Goal: Book appointment/travel/reservation

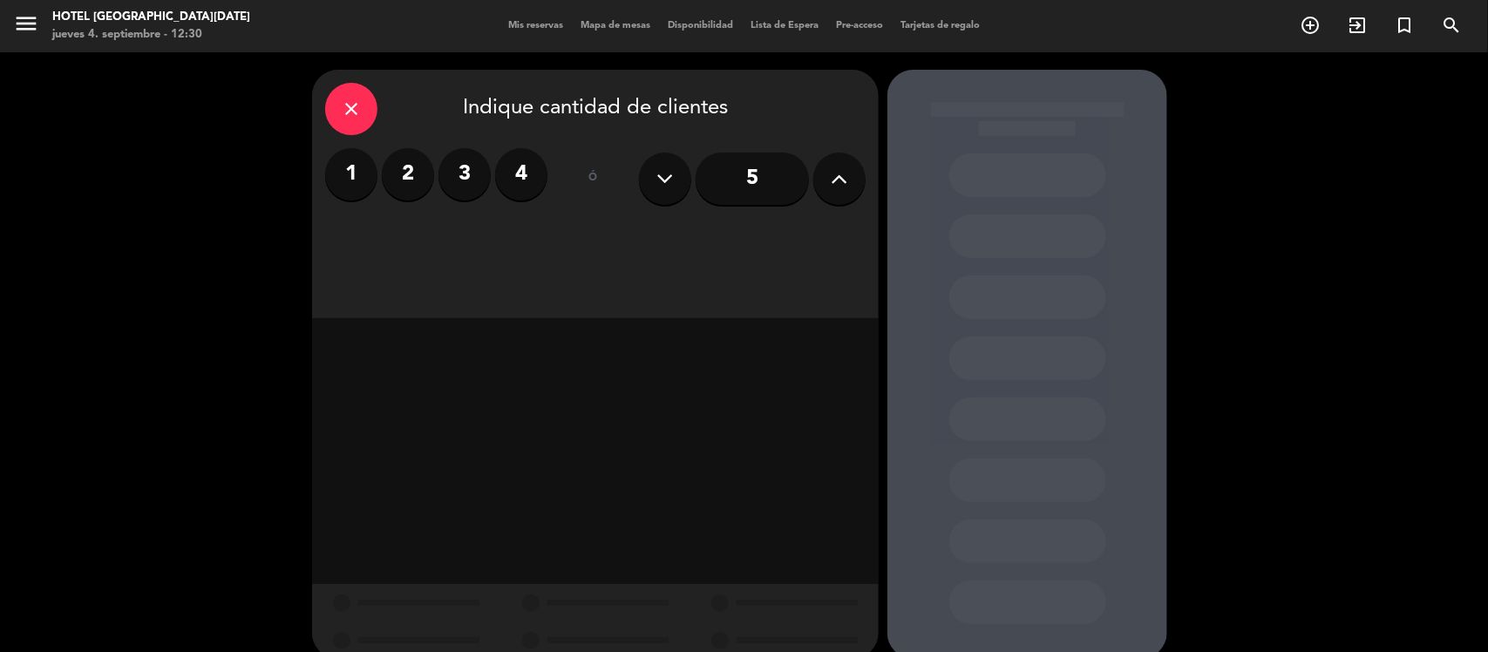
click at [355, 109] on icon "close" at bounding box center [351, 109] width 21 height 21
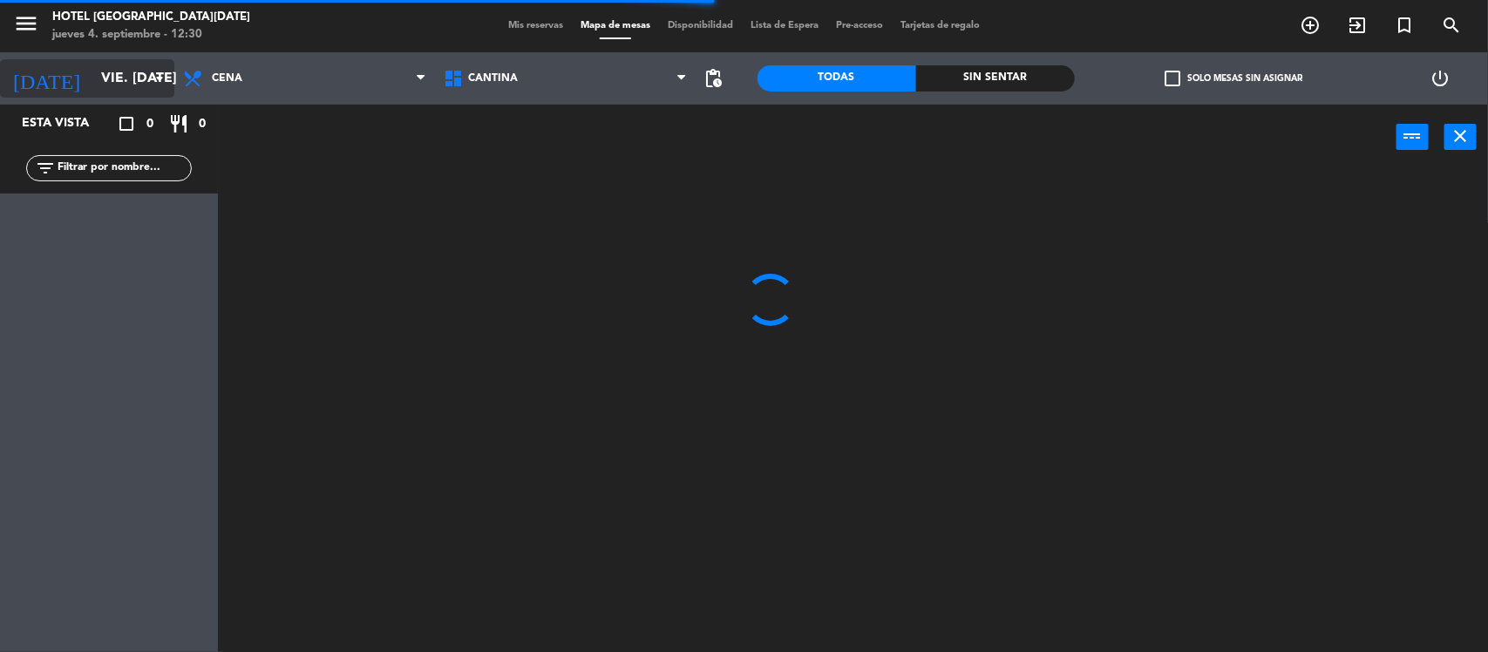
click at [168, 83] on icon "arrow_drop_down" at bounding box center [159, 78] width 21 height 21
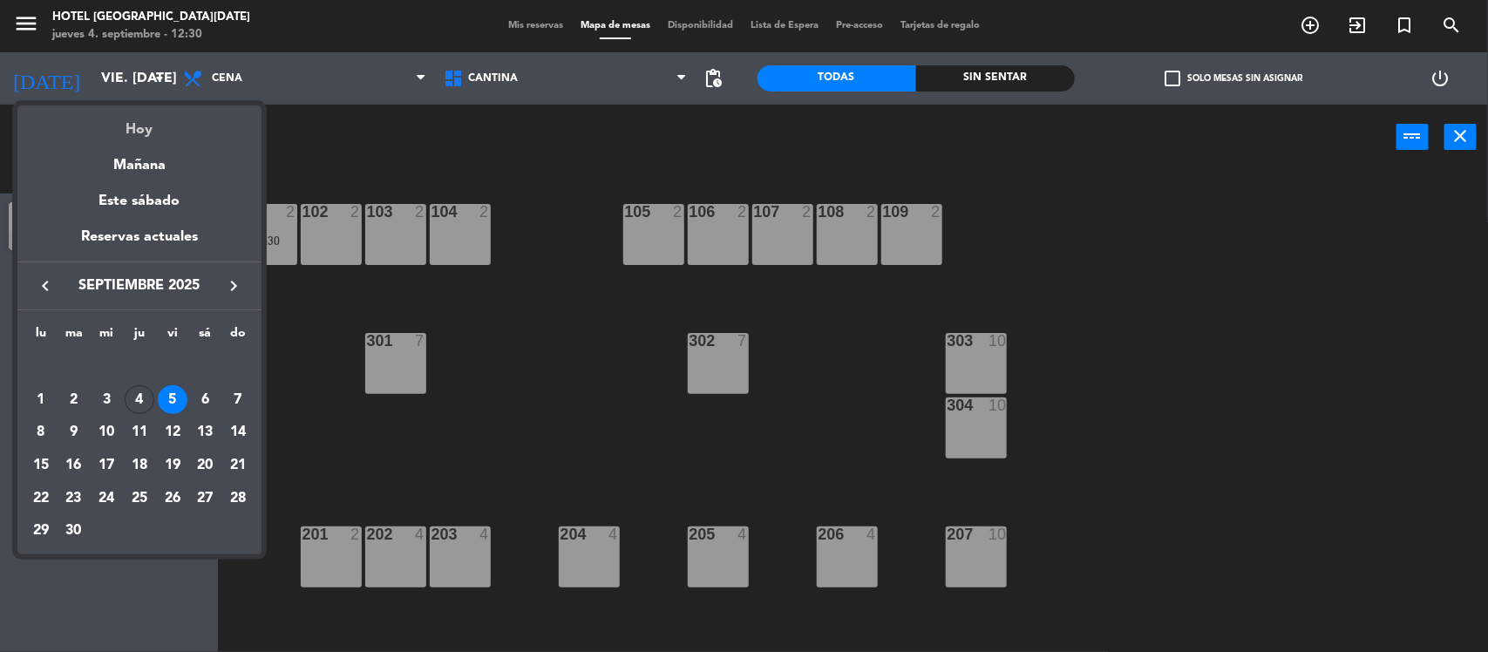
click at [144, 129] on div "Hoy" at bounding box center [139, 124] width 244 height 36
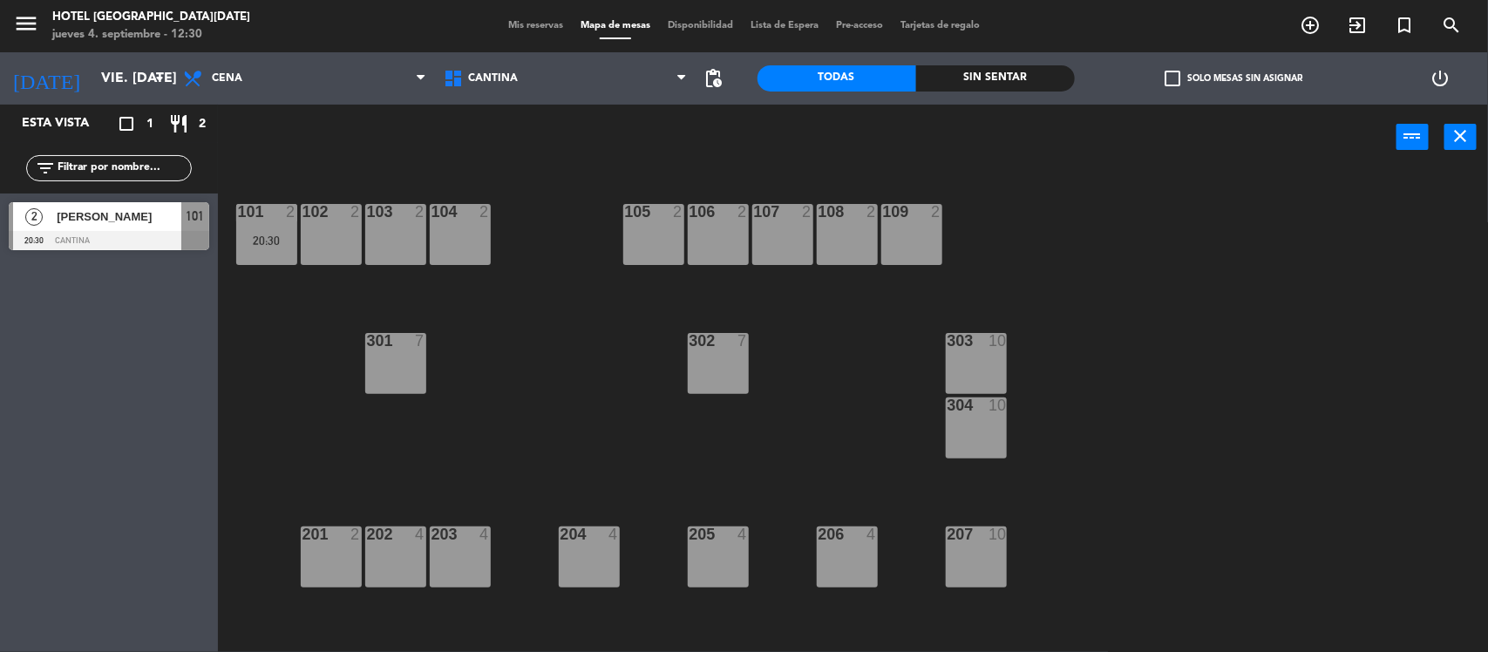
type input "[DEMOGRAPHIC_DATA] [DATE]"
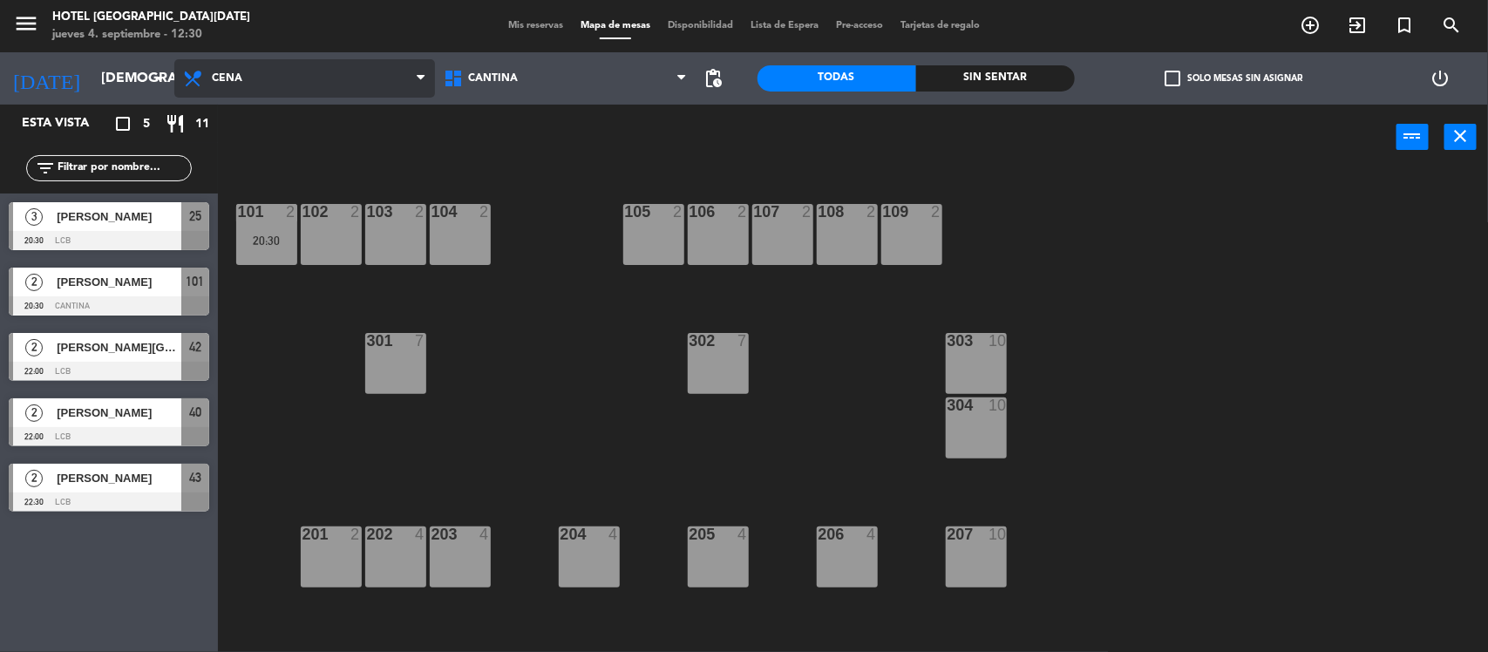
click at [257, 94] on span "Cena" at bounding box center [304, 78] width 261 height 38
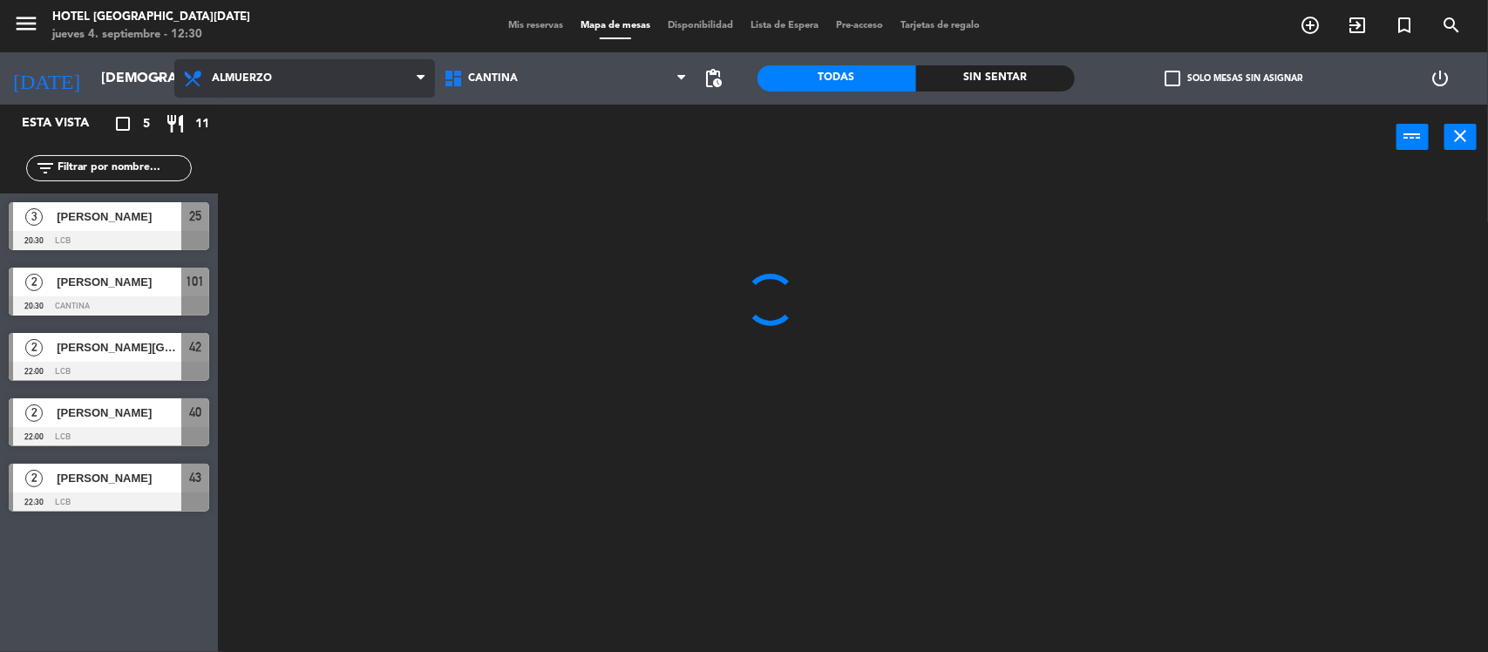
click at [298, 110] on ng-component "menu [GEOGRAPHIC_DATA][DATE] jueves 4. septiembre - 12:30 Mis reservas Mapa de …" at bounding box center [744, 327] width 1488 height 655
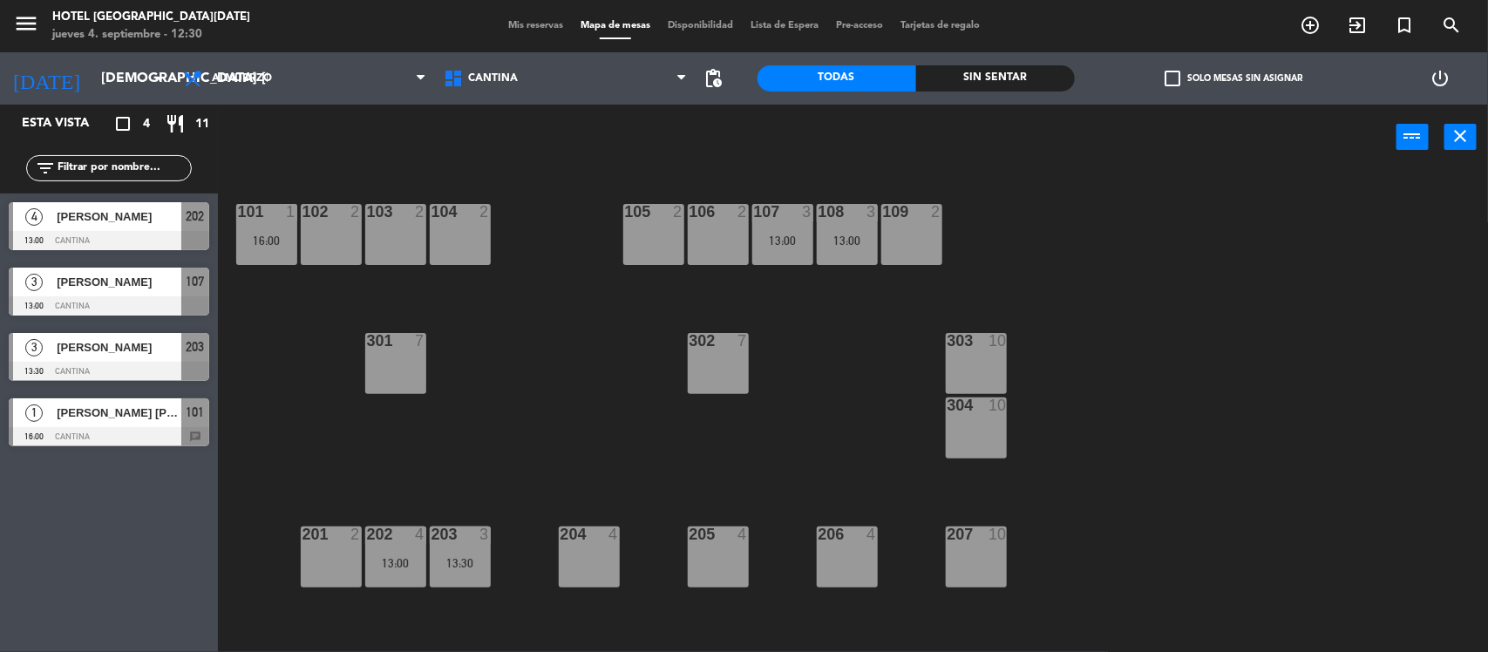
click at [203, 429] on div at bounding box center [109, 436] width 201 height 19
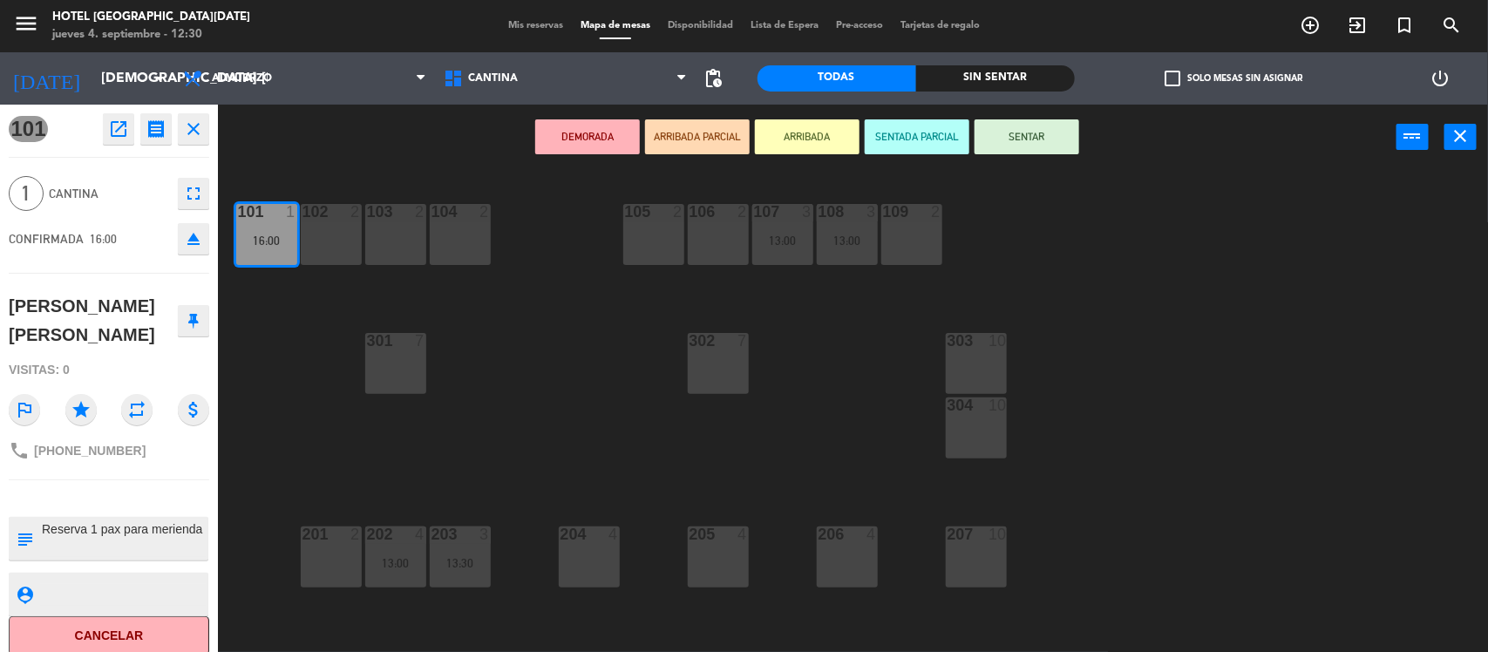
click at [196, 144] on button "close" at bounding box center [193, 128] width 31 height 31
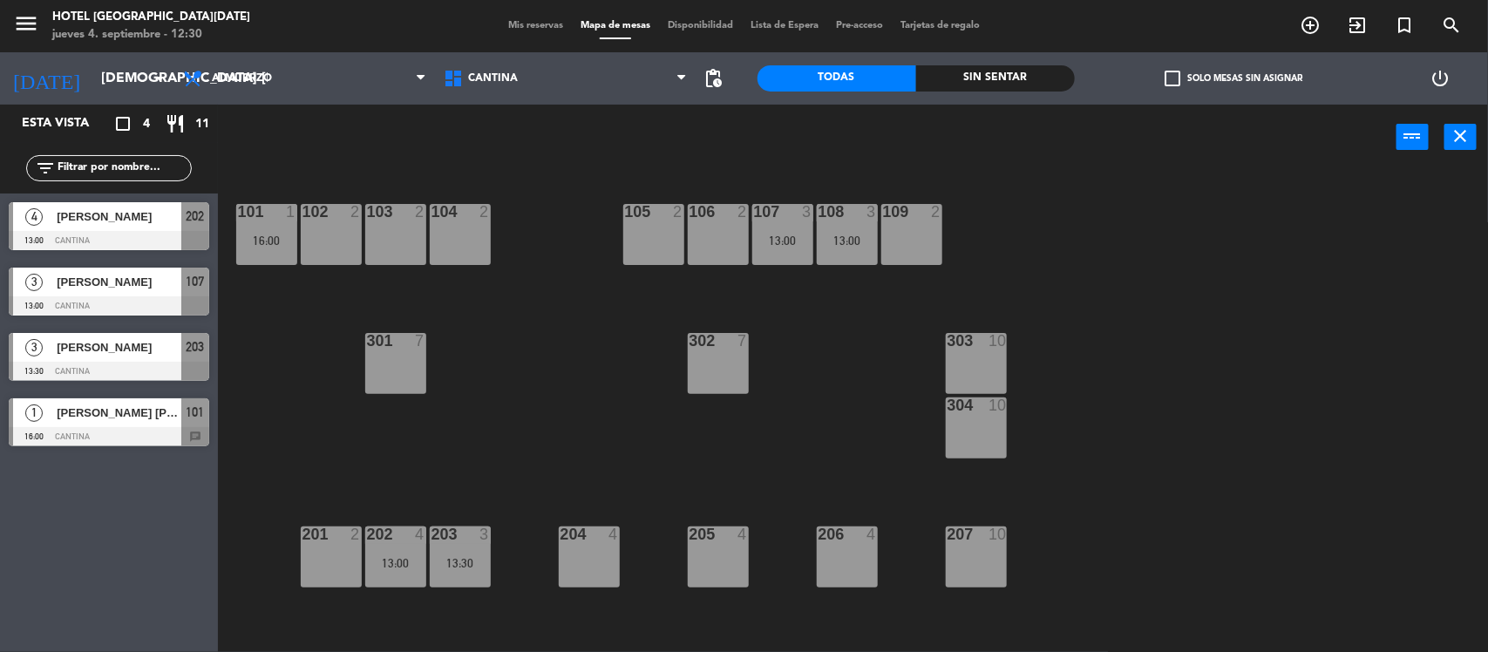
click at [159, 364] on div at bounding box center [109, 371] width 201 height 19
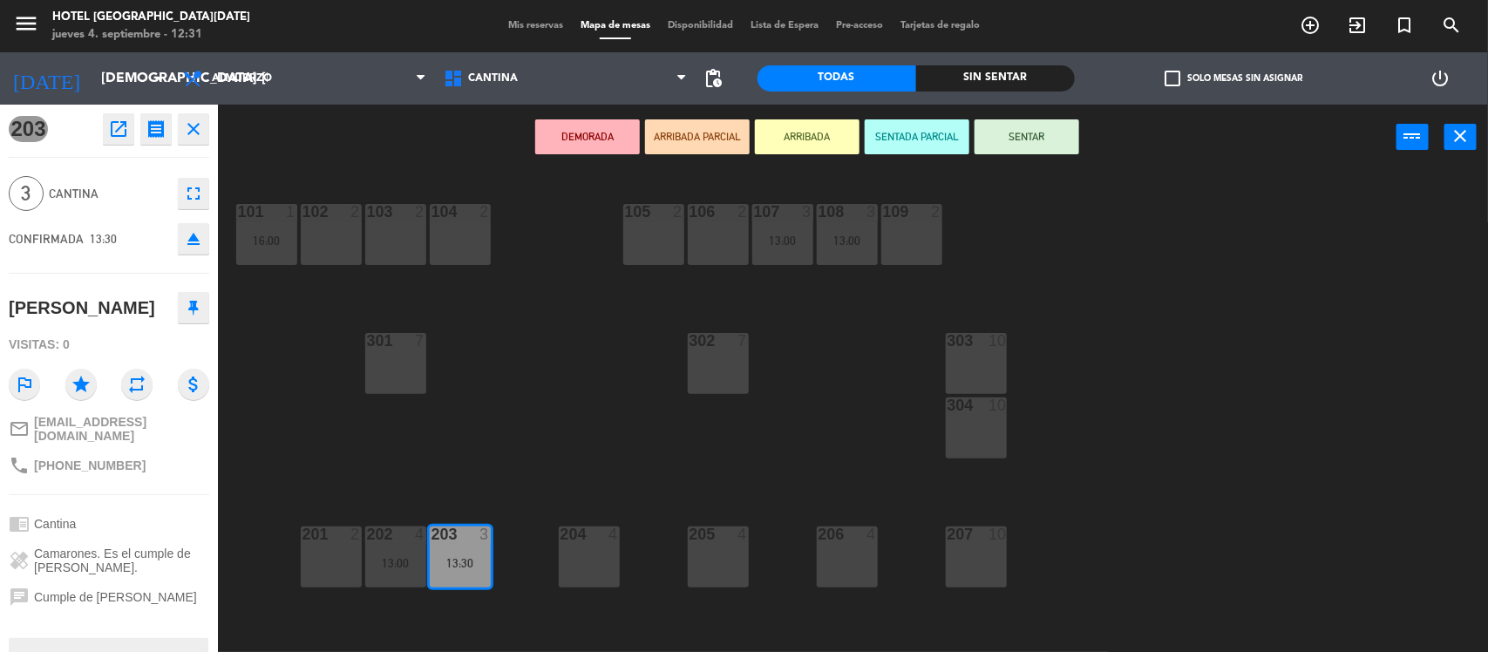
click at [198, 119] on icon "close" at bounding box center [193, 129] width 21 height 21
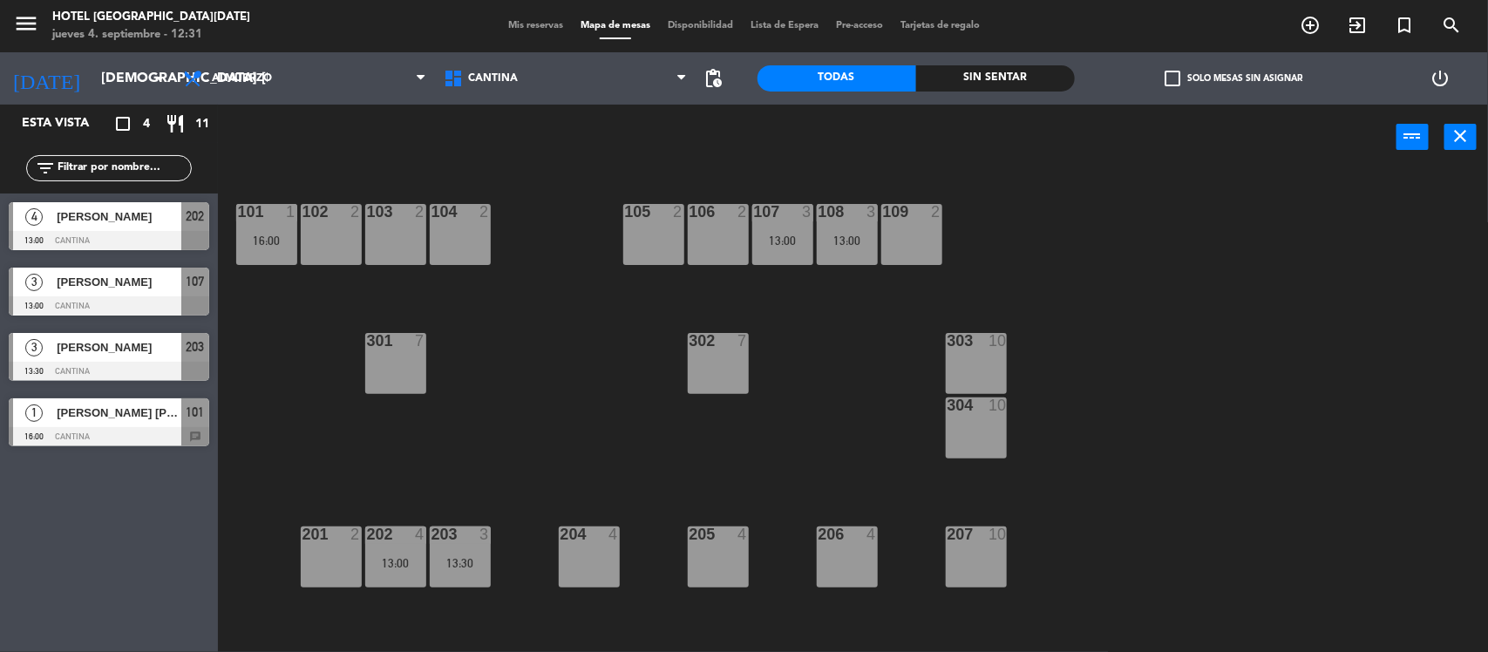
click at [133, 289] on span "[PERSON_NAME]" at bounding box center [119, 282] width 125 height 18
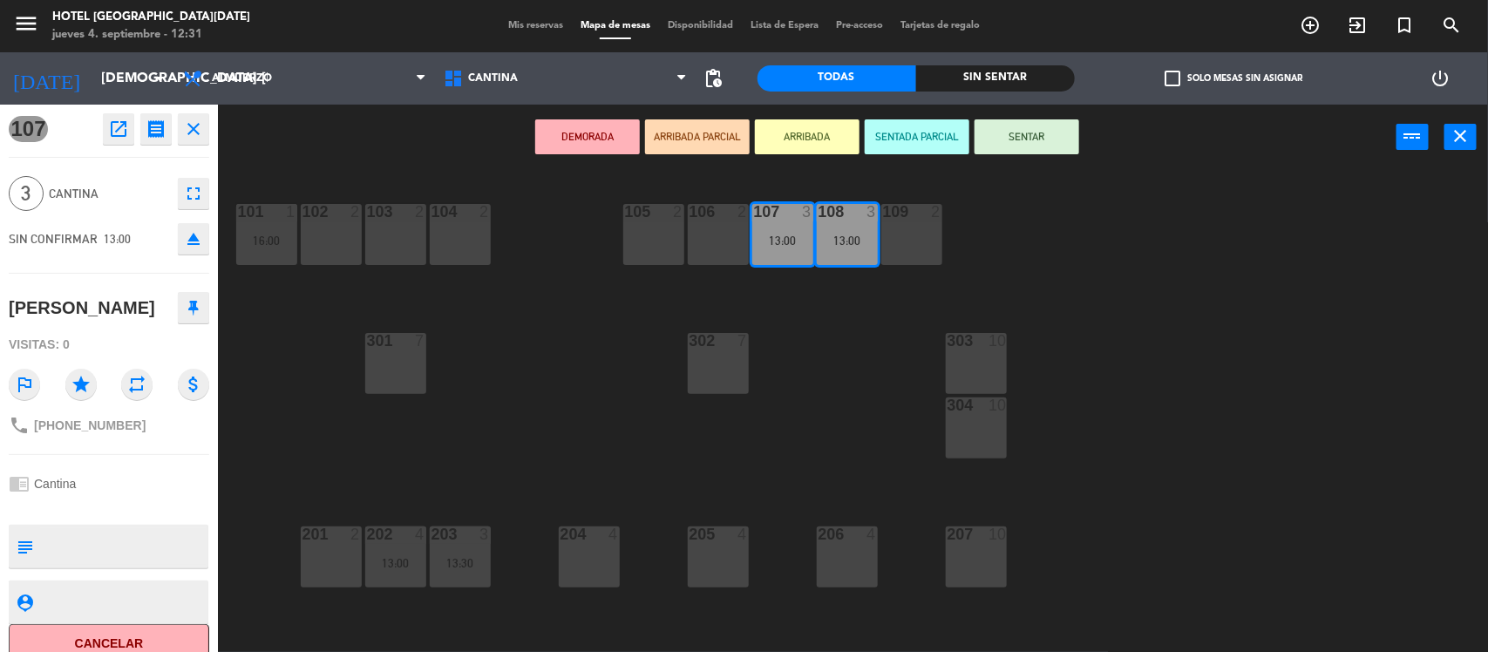
click at [192, 132] on icon "close" at bounding box center [193, 129] width 21 height 21
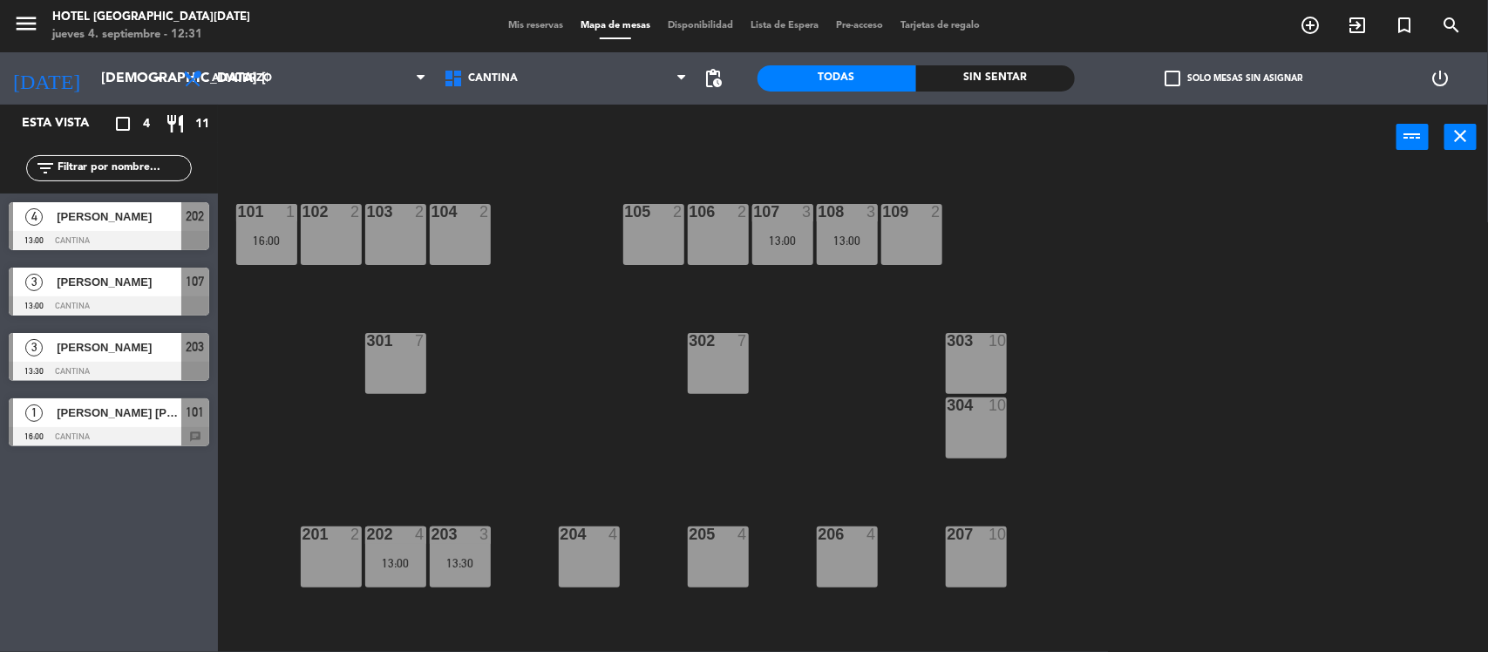
click at [128, 388] on div "3 [PERSON_NAME] 13:30 CANTINA 203" at bounding box center [109, 356] width 218 height 65
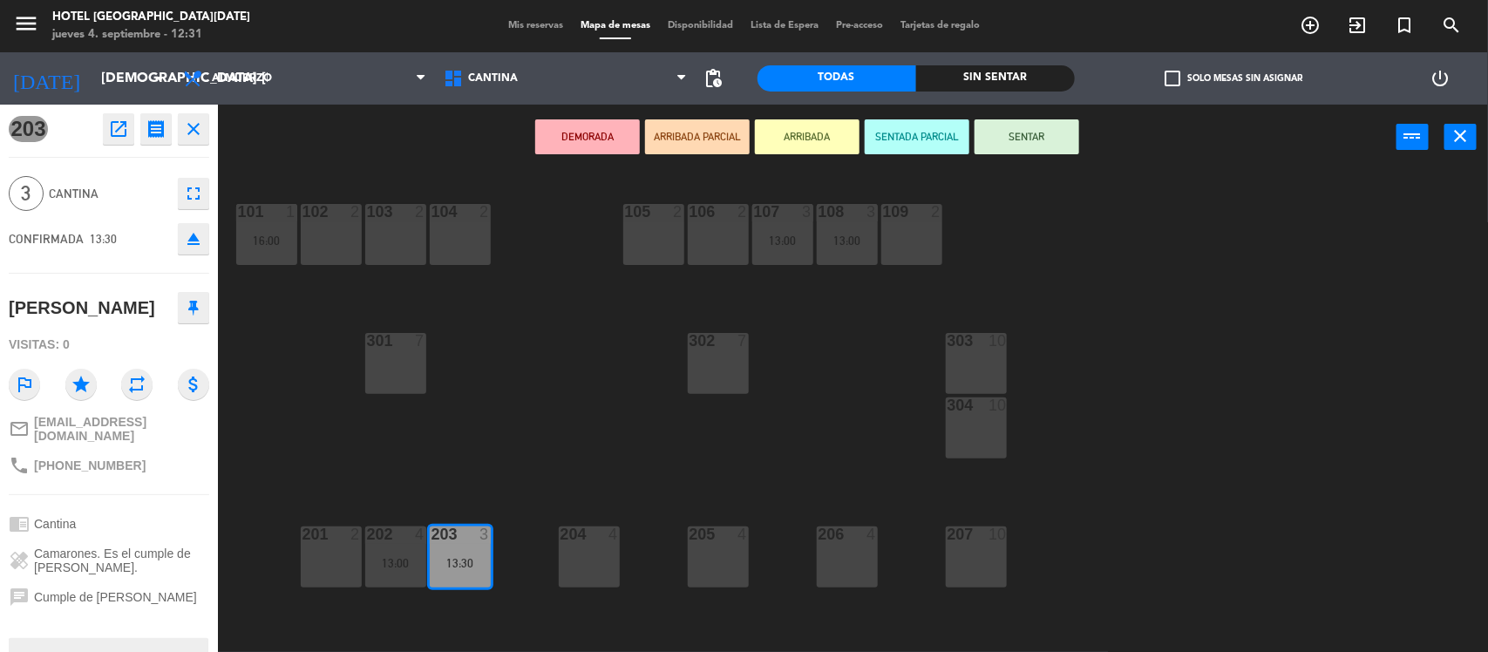
click at [192, 119] on icon "close" at bounding box center [193, 129] width 21 height 21
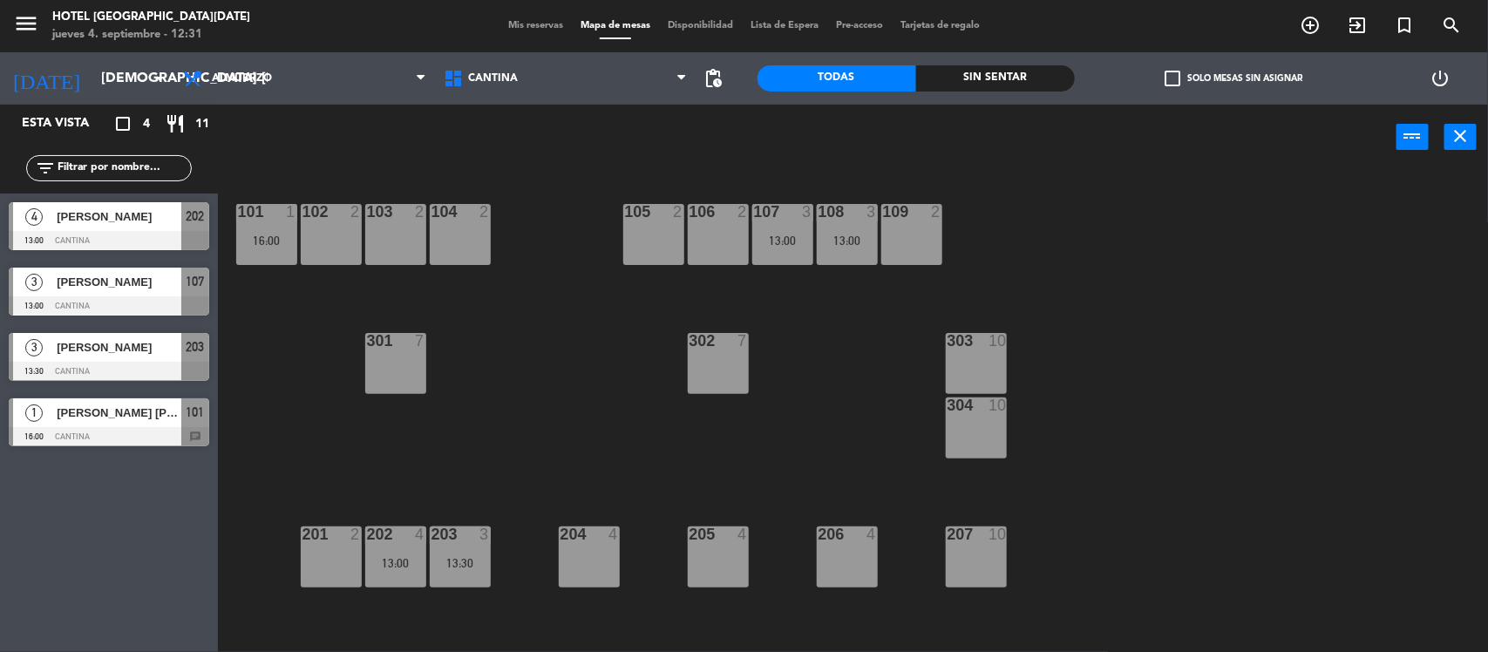
click at [128, 289] on span "[PERSON_NAME]" at bounding box center [119, 282] width 125 height 18
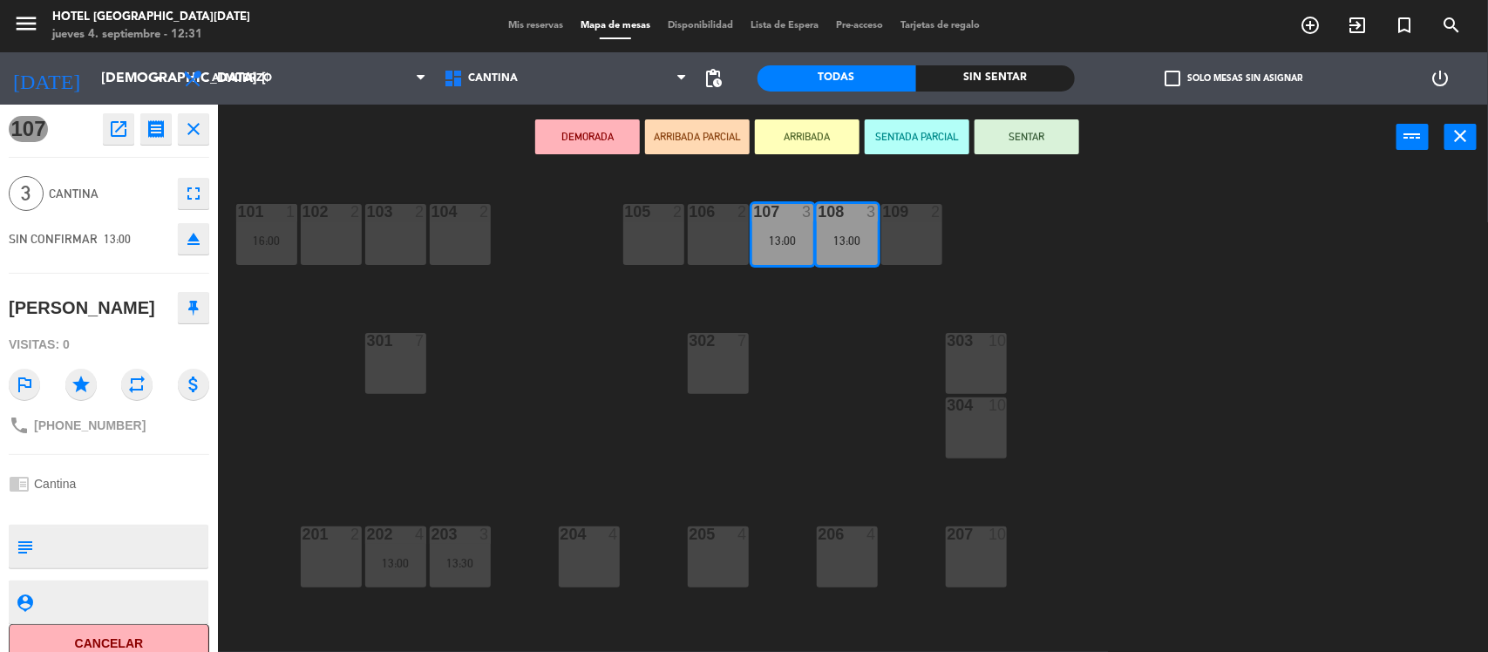
click at [198, 128] on icon "close" at bounding box center [193, 129] width 21 height 21
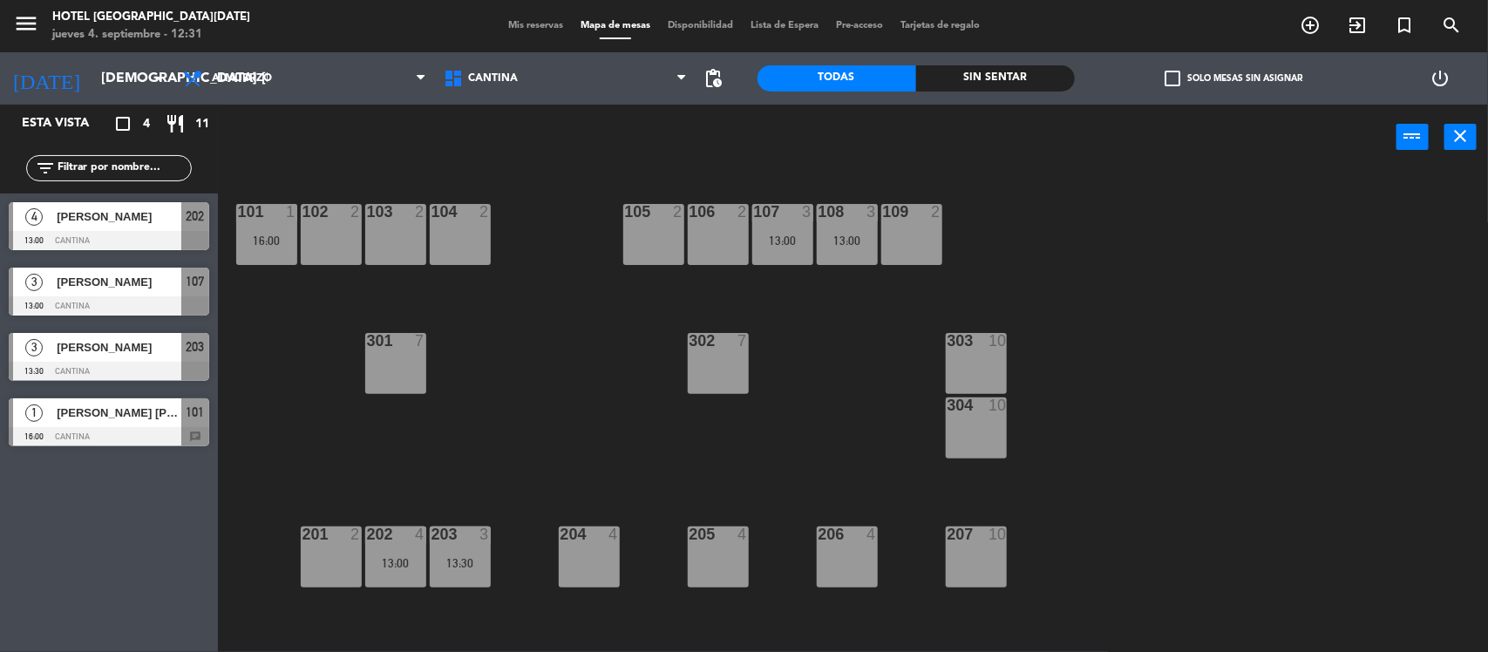
click at [133, 342] on span "[PERSON_NAME]" at bounding box center [119, 347] width 125 height 18
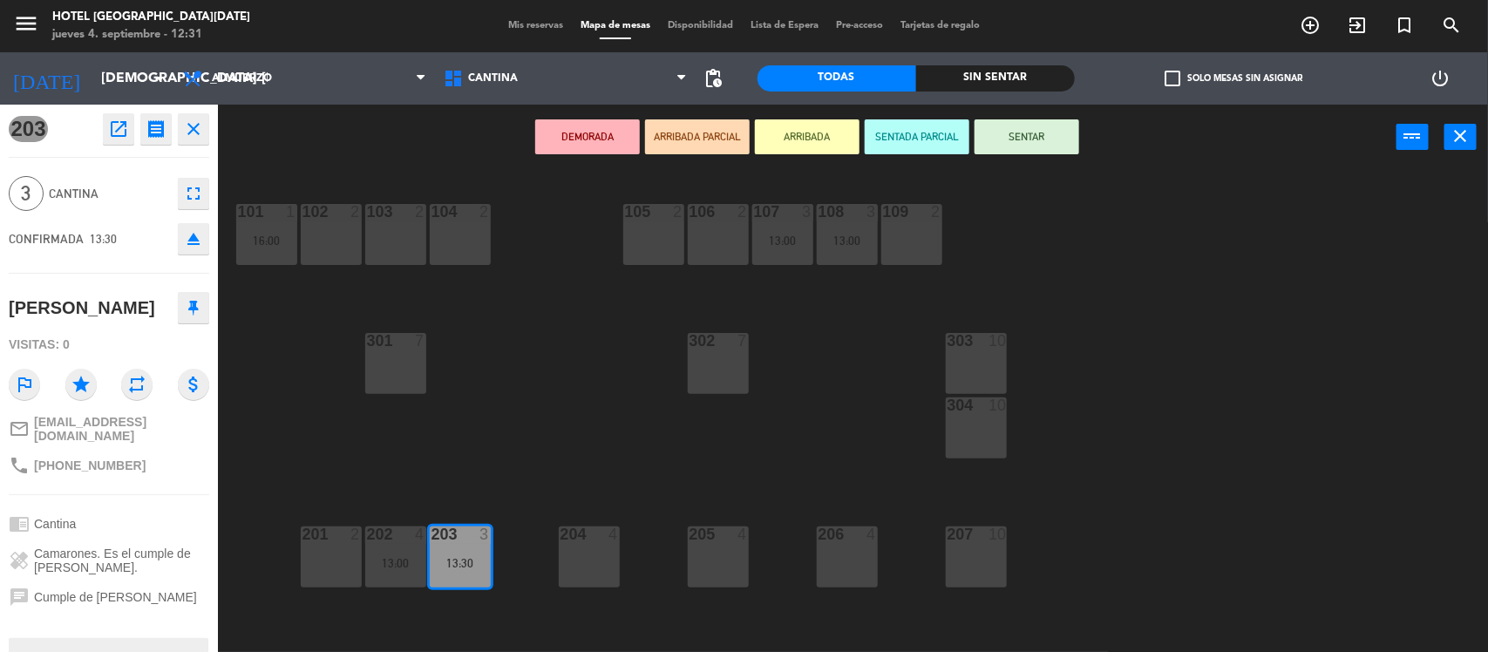
click at [197, 138] on icon "close" at bounding box center [193, 129] width 21 height 21
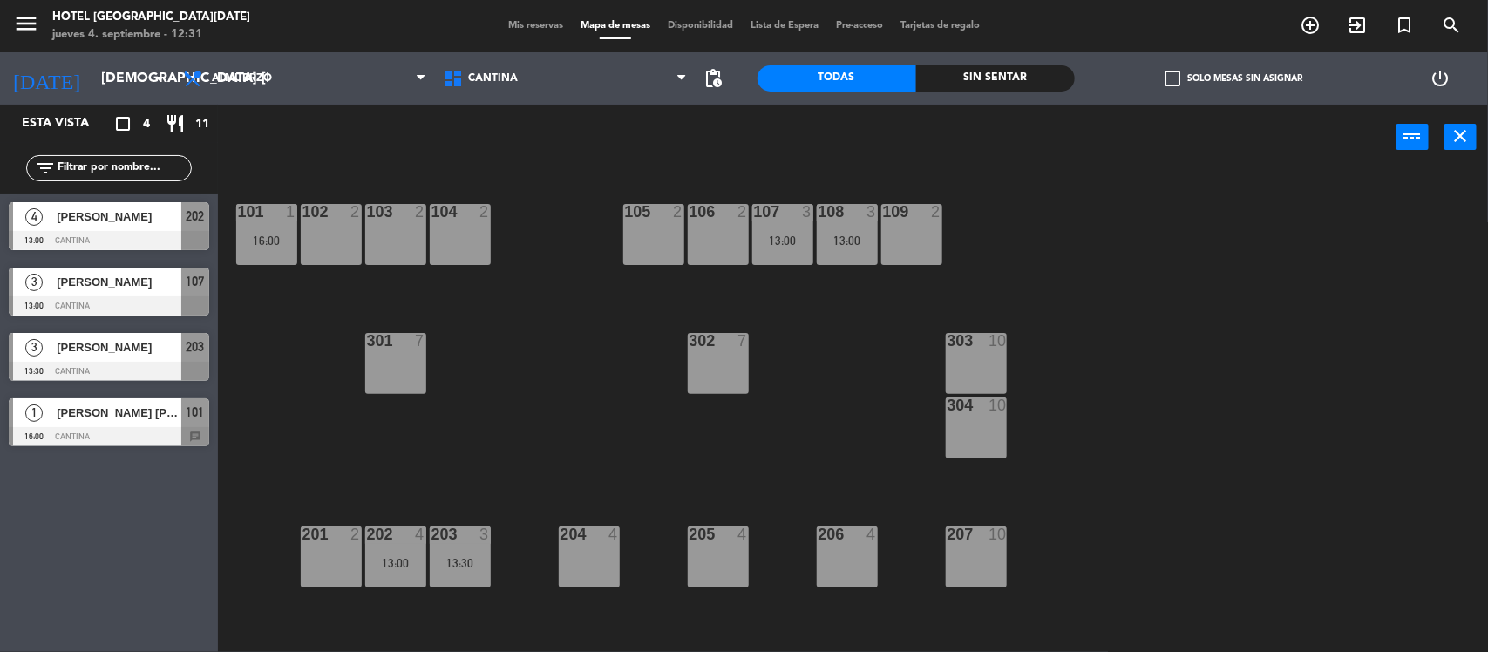
click at [388, 146] on div "power_input close" at bounding box center [807, 138] width 1179 height 66
drag, startPoint x: 388, startPoint y: 146, endPoint x: 511, endPoint y: 264, distance: 170.2
click at [511, 264] on div "power_input close 101 1 16:00 102 2 103 2 104 2 105 2 106 2 107 3 13:00 108 3 1…" at bounding box center [744, 380] width 1488 height 550
click at [124, 343] on span "[PERSON_NAME]" at bounding box center [119, 347] width 125 height 18
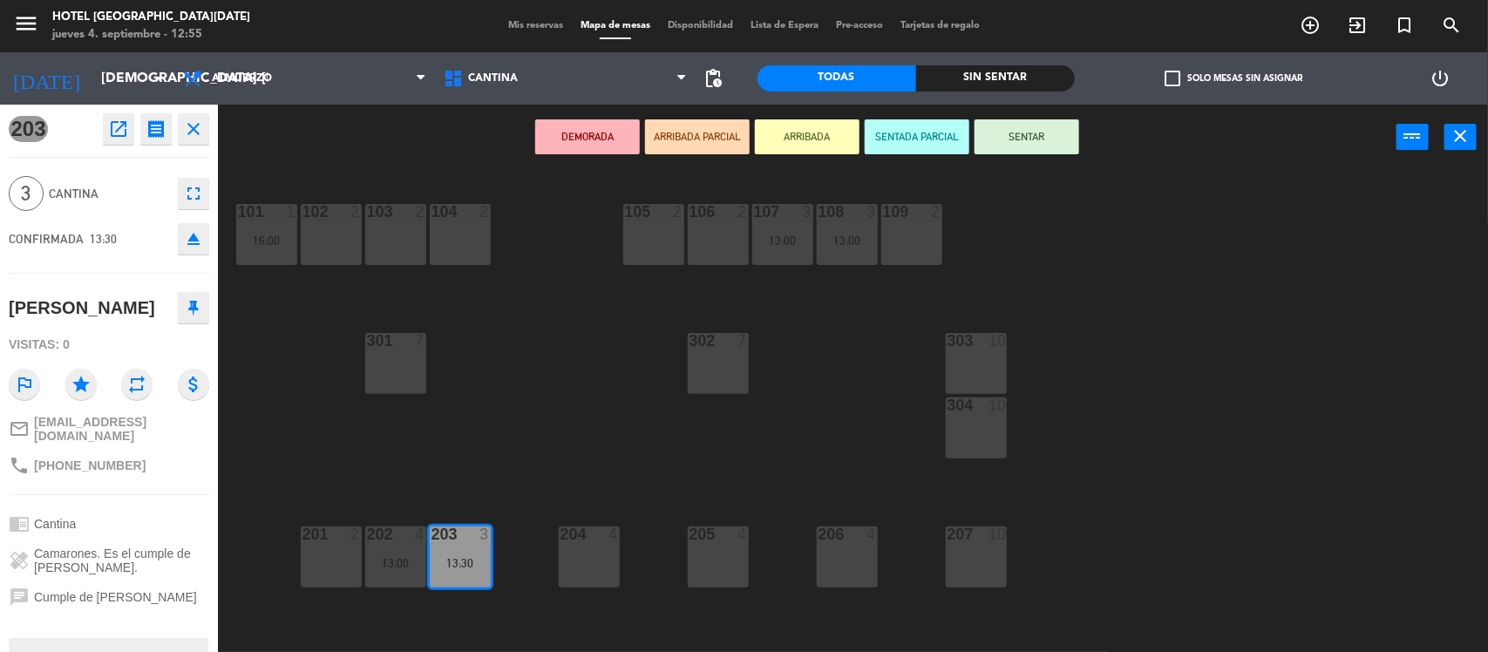
click at [196, 128] on icon "close" at bounding box center [193, 129] width 21 height 21
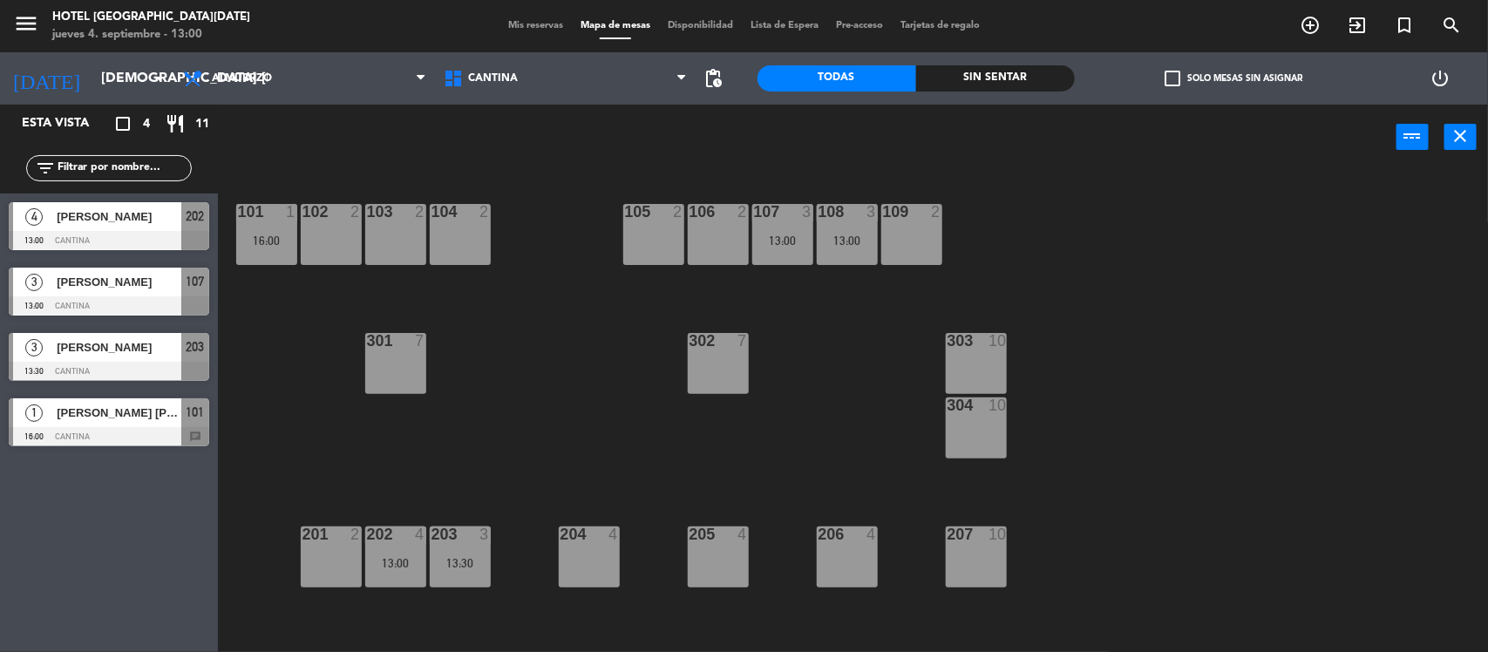
click at [129, 351] on span "[PERSON_NAME]" at bounding box center [119, 347] width 125 height 18
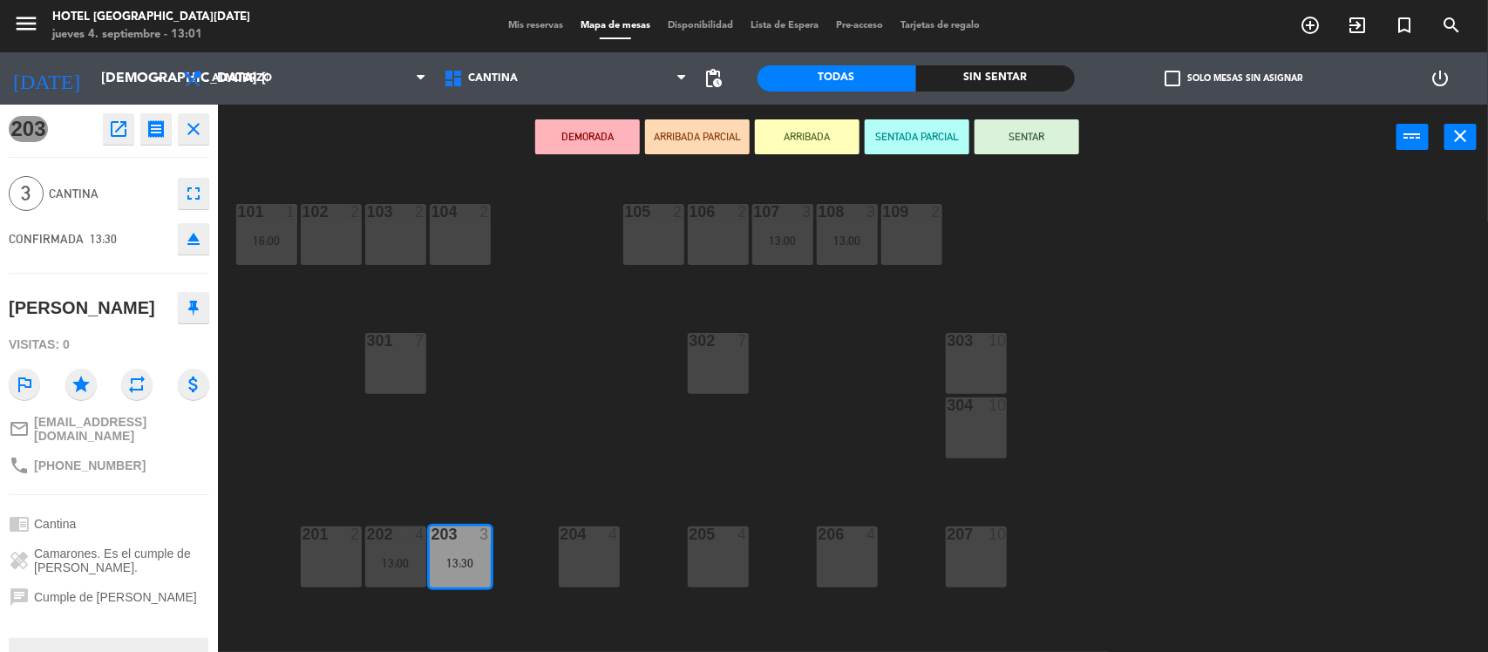
click at [197, 131] on icon "close" at bounding box center [193, 129] width 21 height 21
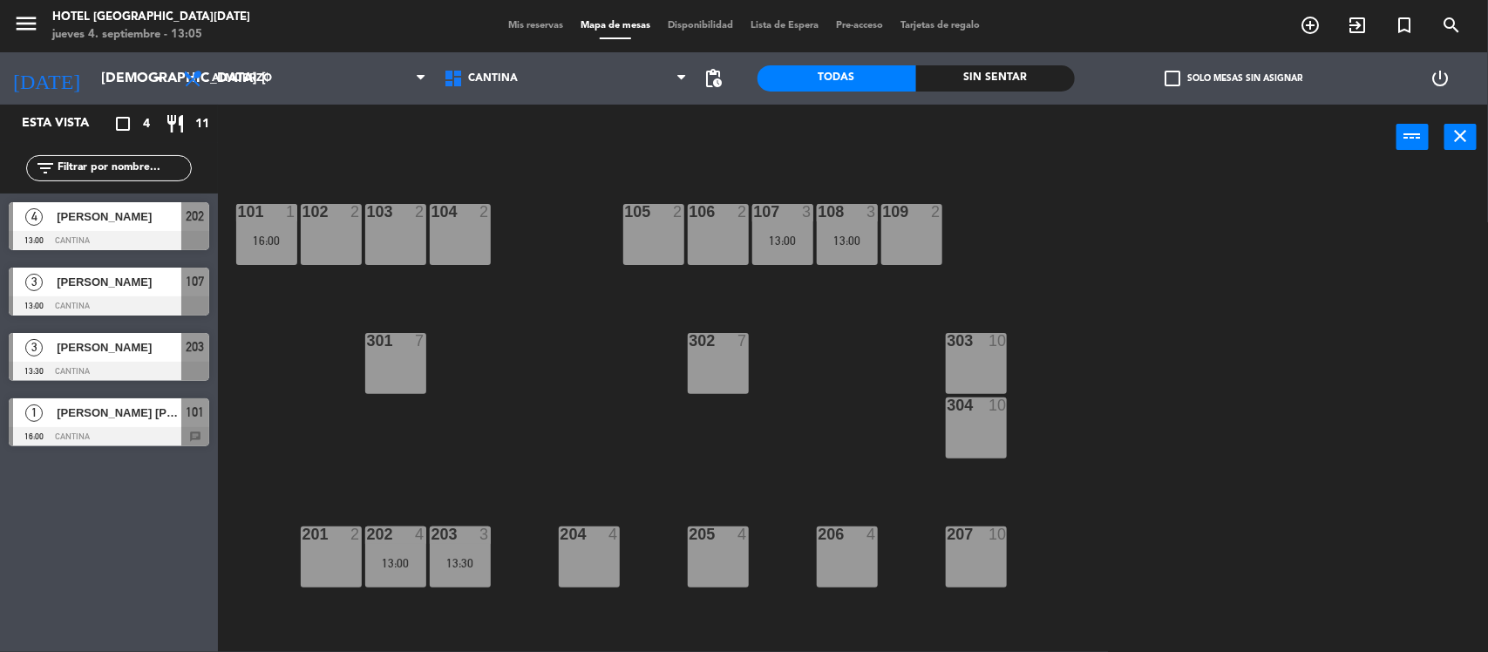
click at [145, 237] on div at bounding box center [109, 240] width 201 height 19
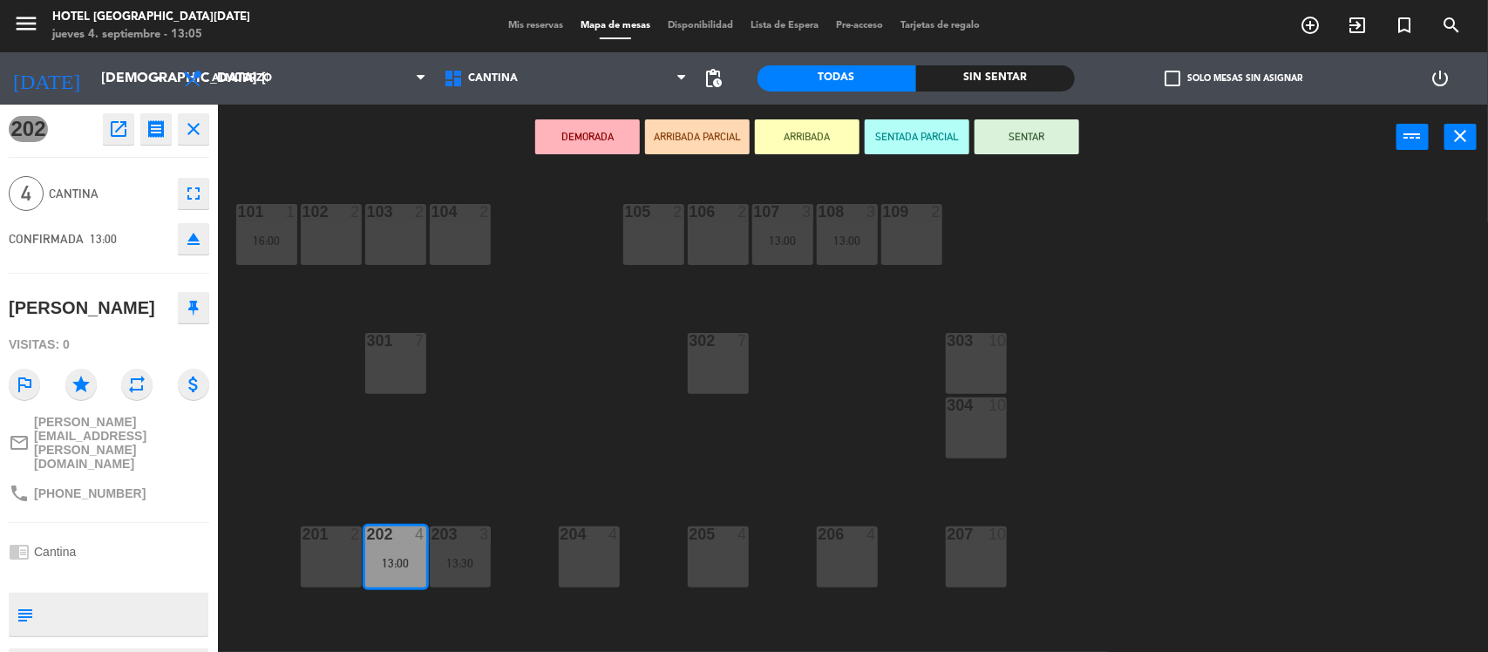
click at [1034, 138] on button "SENTAR" at bounding box center [1027, 136] width 105 height 35
